Goal: Information Seeking & Learning: Find specific page/section

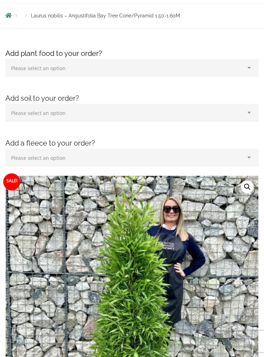
scroll to position [64, 0]
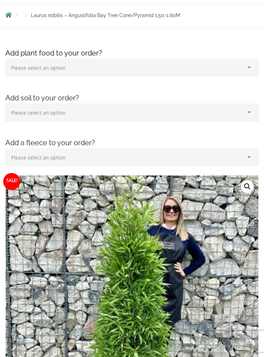
click at [251, 68] on select "Please select an option (x1) 1k Bag (£15.00) (x2) 1k Bag (£30.00) (x3) 1k Bag (…" at bounding box center [132, 68] width 254 height 18
select select "(x1) 1k Bag_0"
click at [248, 111] on select "Please select an option (x1) 75L Bag (£34.99) (x2) 75L Bag (£69.98) (x3) 75L Ba…" at bounding box center [132, 112] width 254 height 18
click at [195, 131] on div "Add a fleece to your order? Please select an option (x1) Horticultural Fleece (…" at bounding box center [132, 149] width 264 height 39
click at [228, 64] on select "Please select an option (x1) 1k Bag (£15.00) (x2) 1k Bag (£30.00) (x3) 1k Bag (…" at bounding box center [117, 68] width 225 height 18
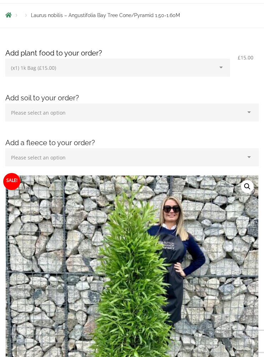
select select
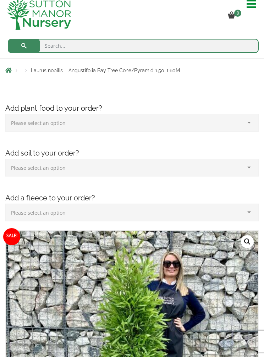
scroll to position [0, 0]
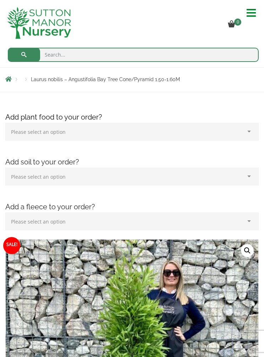
click at [67, 51] on input "search" at bounding box center [133, 55] width 251 height 14
type input "Bay"
click at [24, 54] on button "submit" at bounding box center [24, 55] width 32 height 14
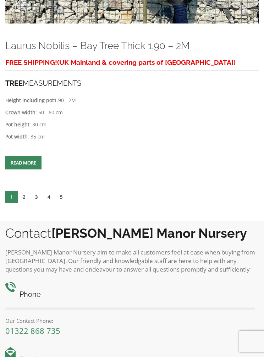
scroll to position [2965, 0]
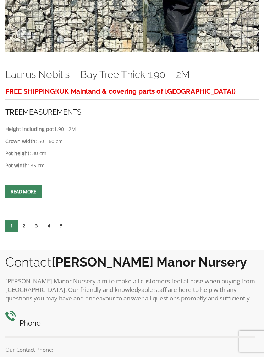
click at [28, 231] on link "2" at bounding box center [24, 225] width 12 height 12
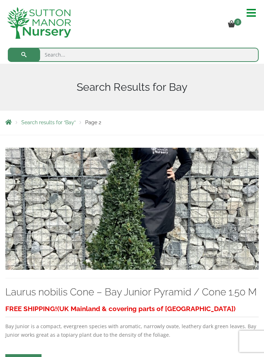
click at [61, 54] on input "search" at bounding box center [133, 55] width 251 height 14
type input "Bay cone"
click at [24, 54] on button "submit" at bounding box center [24, 55] width 32 height 14
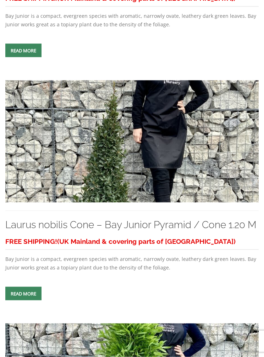
scroll to position [310, 0]
